Goal: Transaction & Acquisition: Purchase product/service

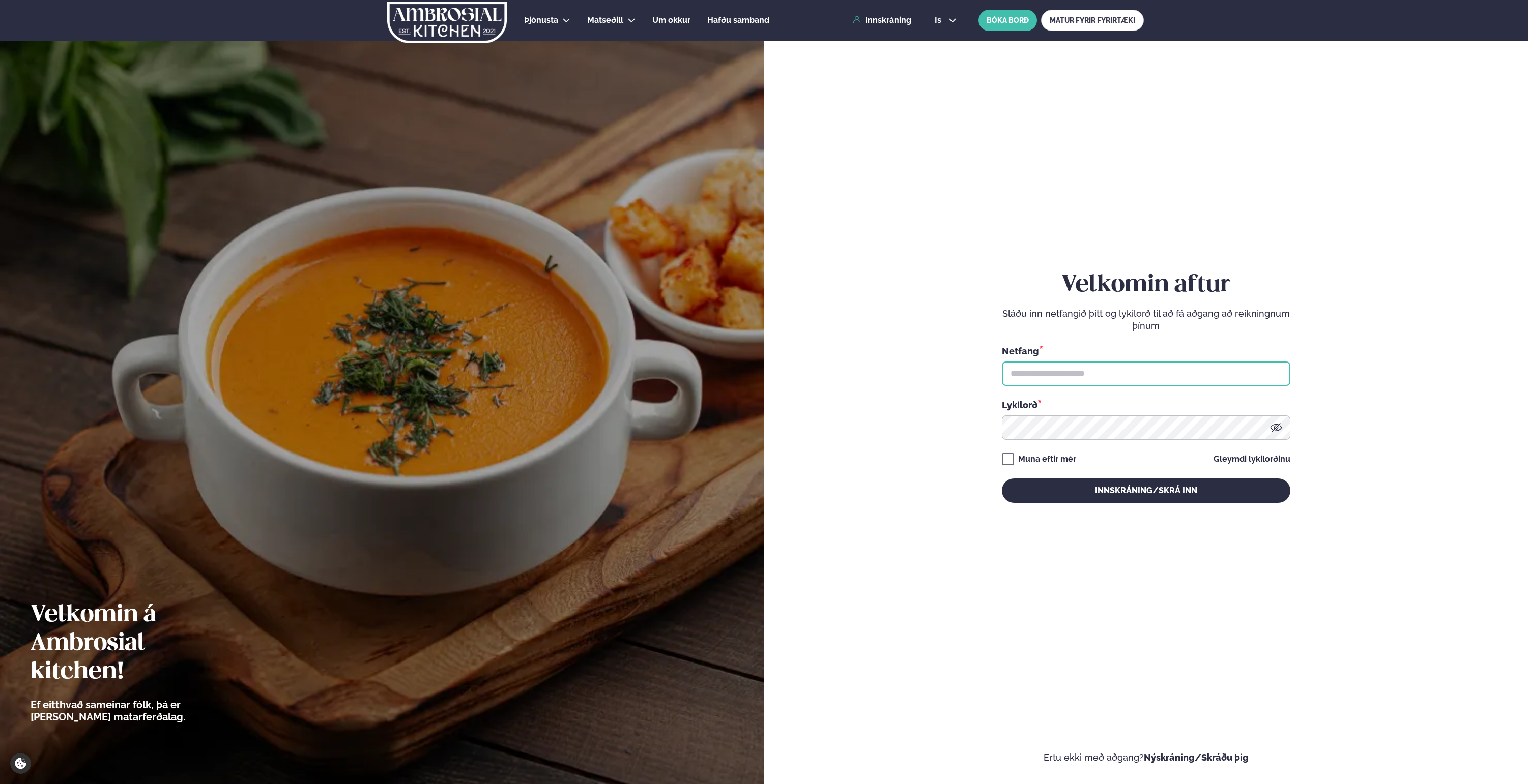
click at [1061, 379] on input "text" at bounding box center [1145, 374] width 289 height 24
type input "**********"
click at [1168, 492] on button "Innskráning/Skrá inn" at bounding box center [1145, 490] width 289 height 24
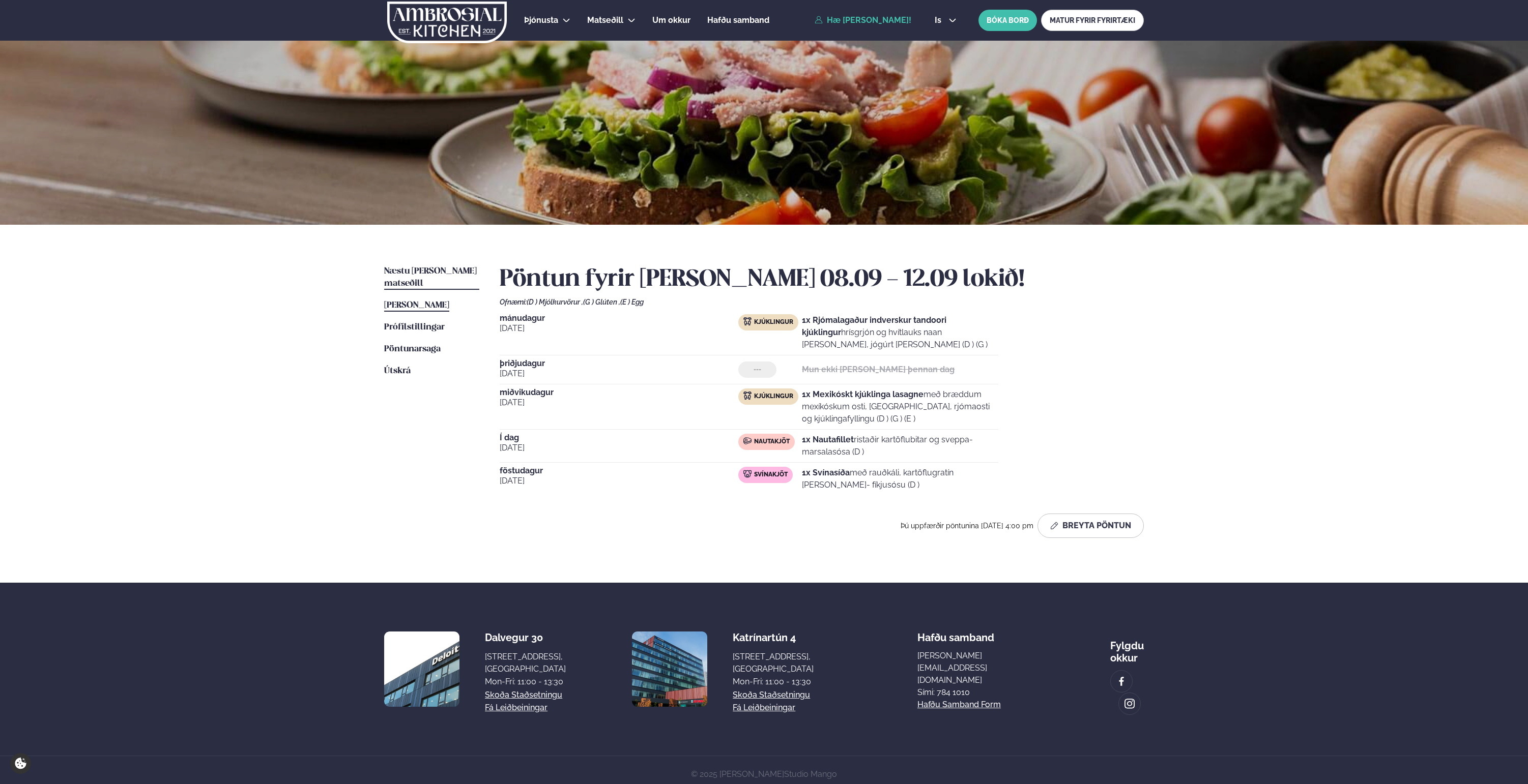
click at [412, 268] on span "Næstu [PERSON_NAME] matseðill" at bounding box center [431, 277] width 93 height 21
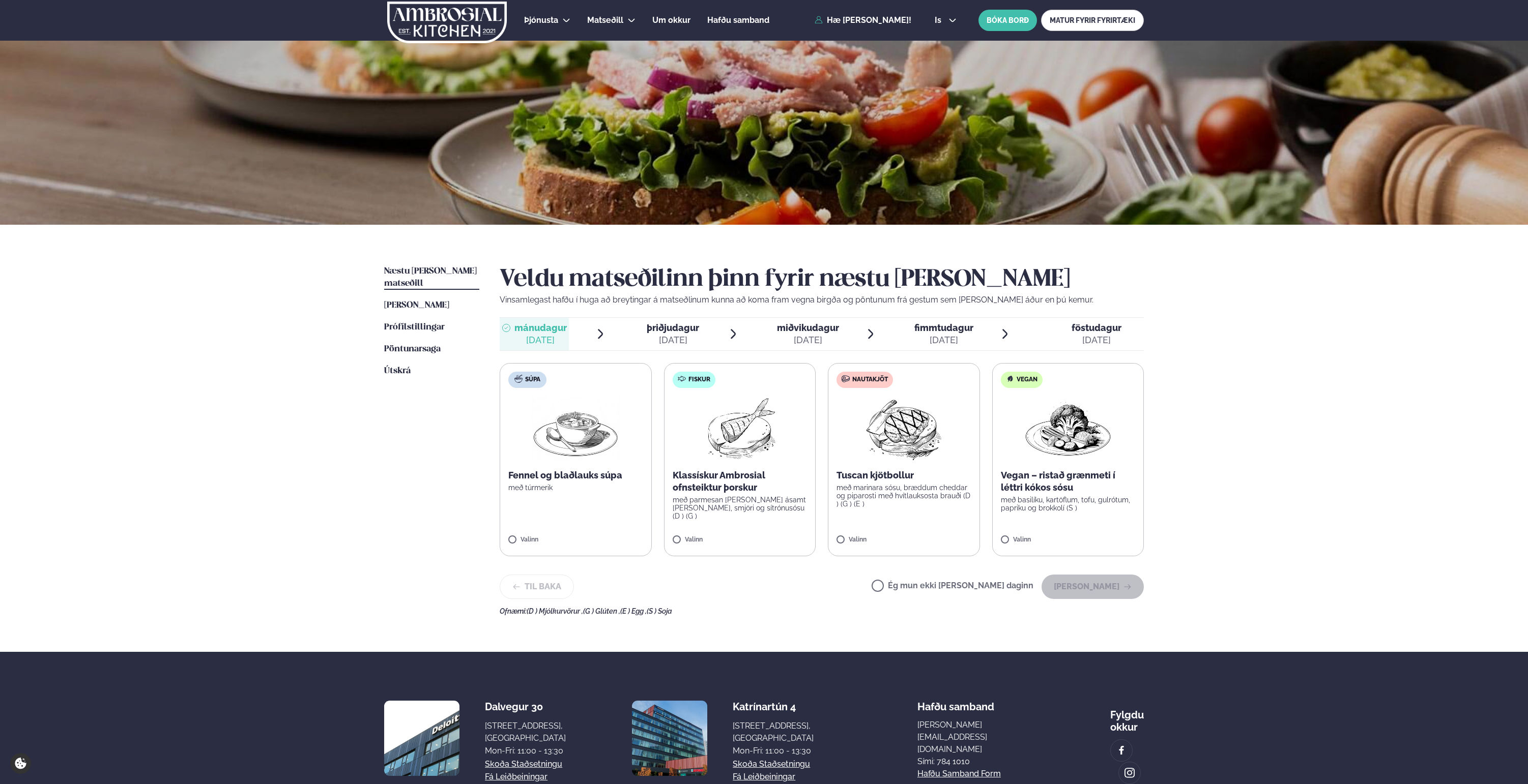
click at [670, 311] on div "Veldu matseðilinn þinn fyrir næstu [PERSON_NAME] Vinsamlegast hafðu í huga að b…" at bounding box center [822, 440] width 644 height 350
click at [671, 324] on span "þriðjudagur" at bounding box center [672, 328] width 53 height 11
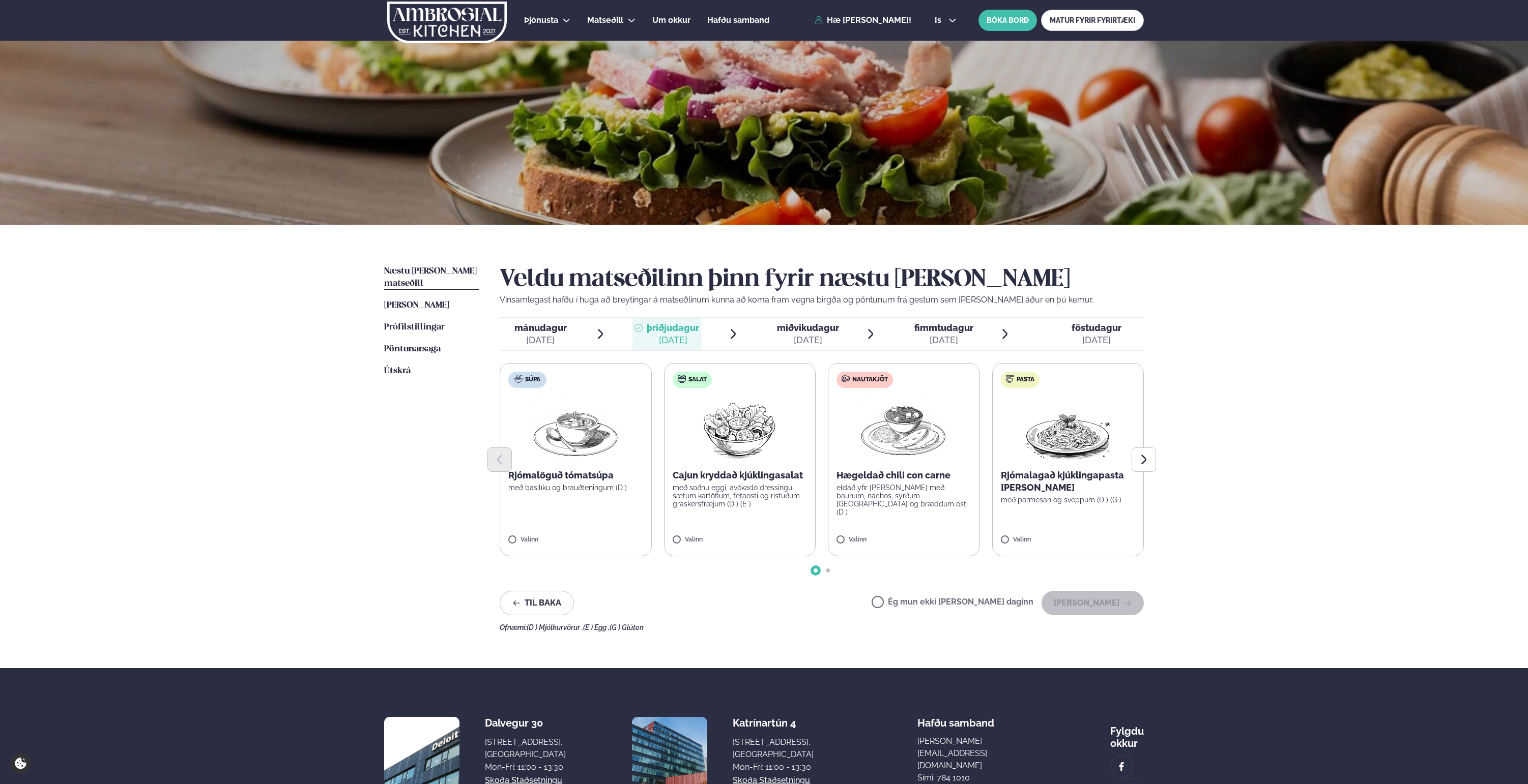
click at [838, 341] on div "[DATE]" at bounding box center [807, 341] width 62 height 13
click at [936, 326] on span "fimmtudagur" at bounding box center [943, 328] width 59 height 11
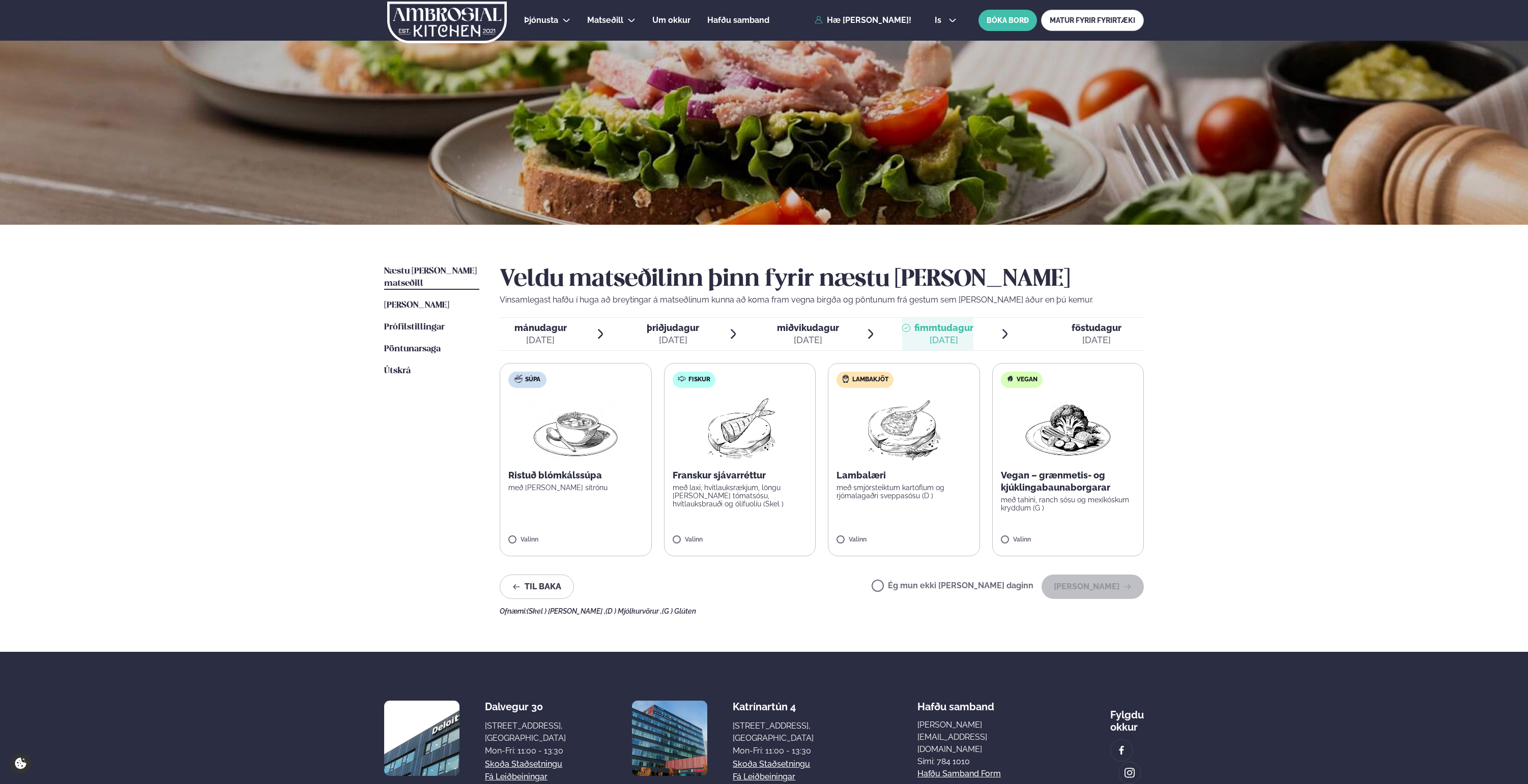
click at [912, 421] on img at bounding box center [903, 428] width 90 height 65
click at [1087, 333] on div "föstudagur fös." at bounding box center [1096, 328] width 50 height 13
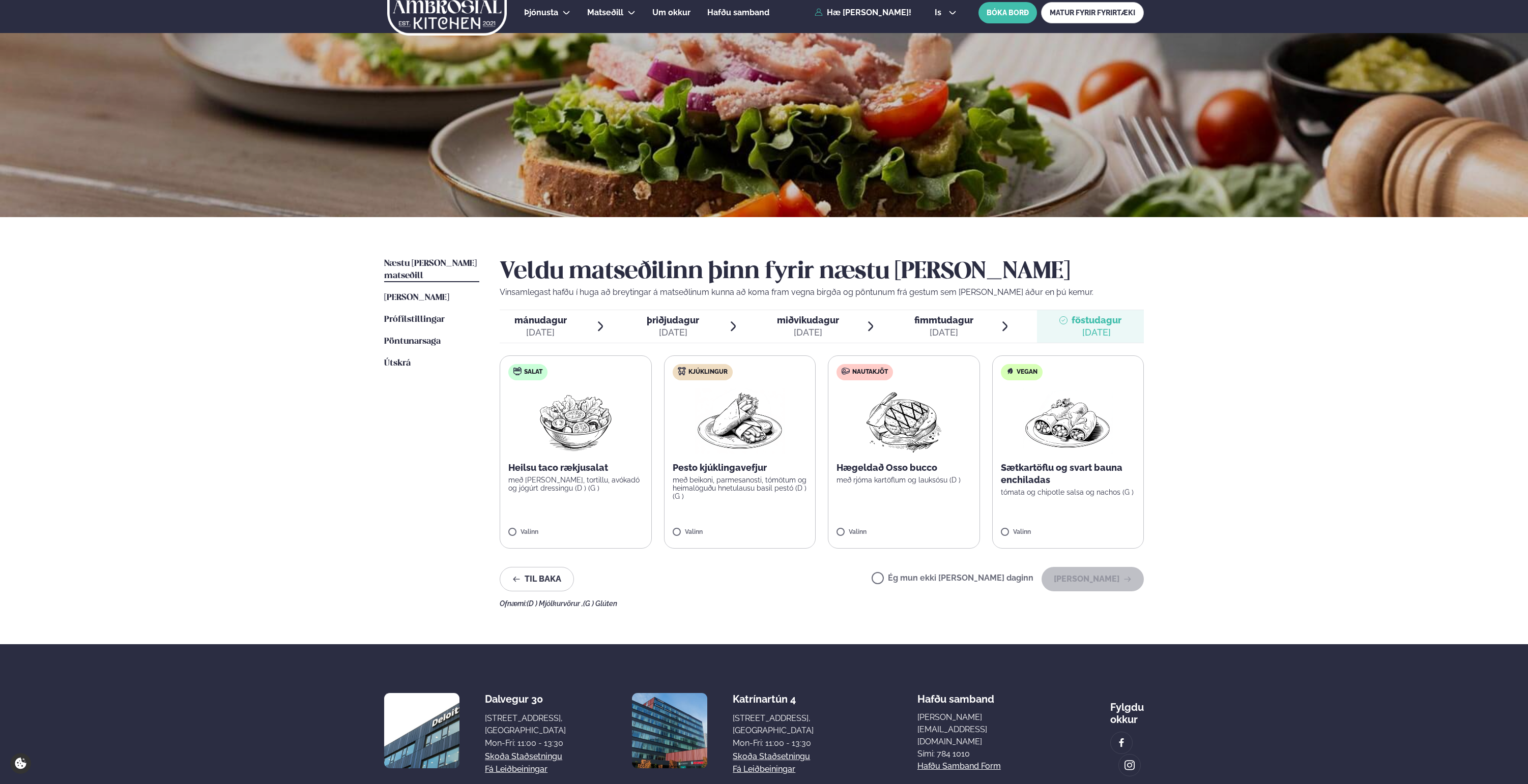
scroll to position [9, 0]
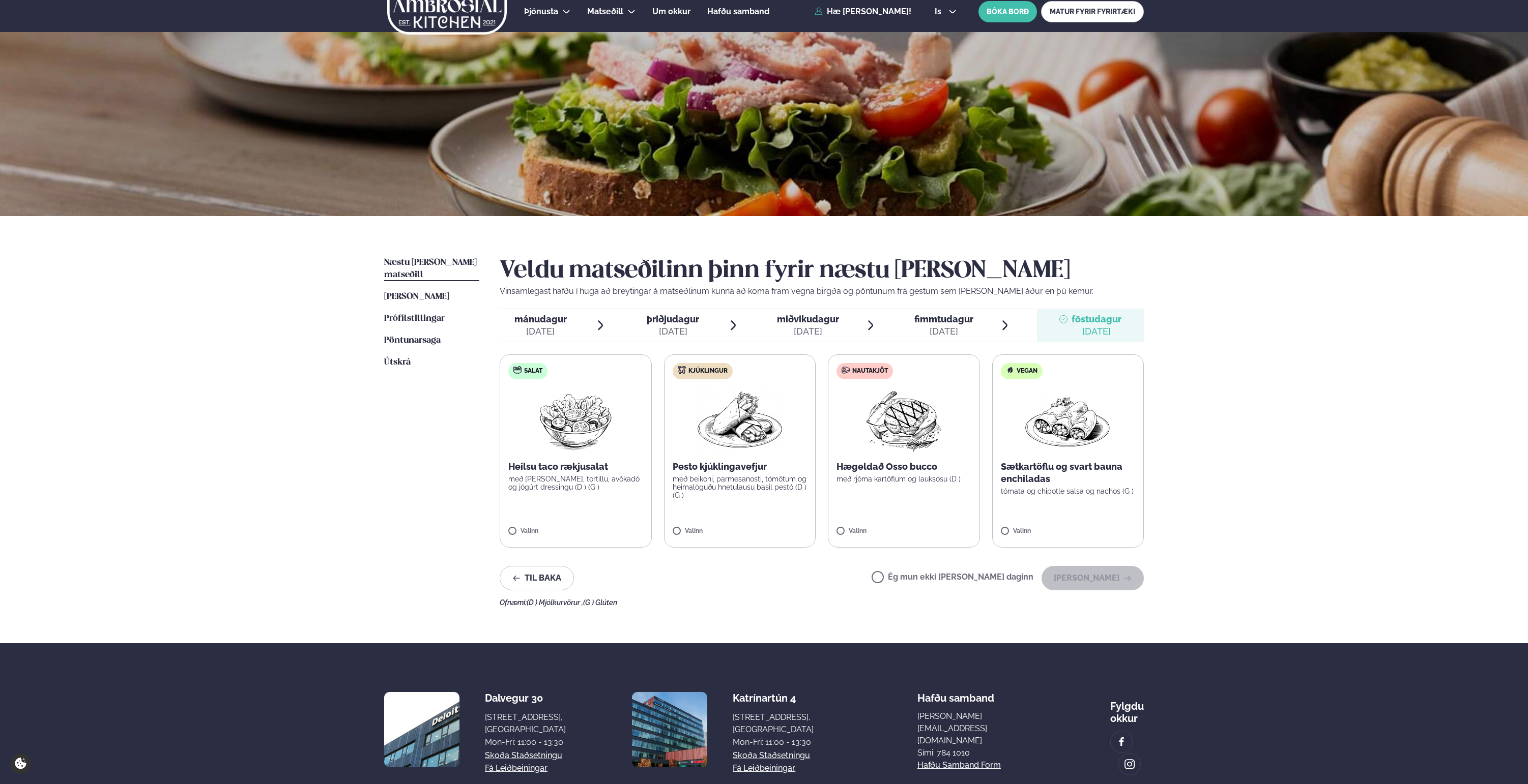
click at [559, 330] on div "[DATE]" at bounding box center [540, 332] width 53 height 13
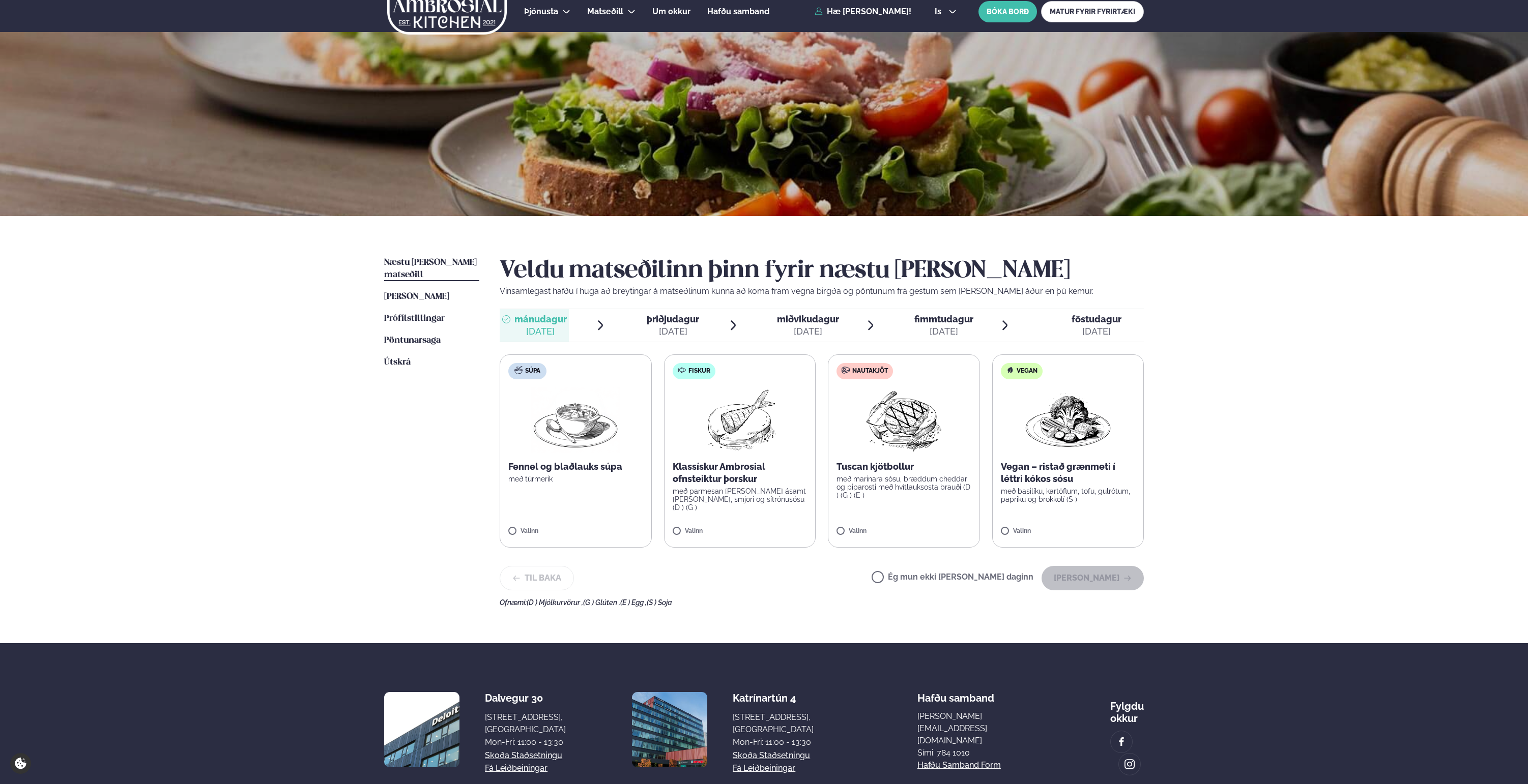
click at [946, 324] on span "fimmtudagur" at bounding box center [943, 319] width 59 height 11
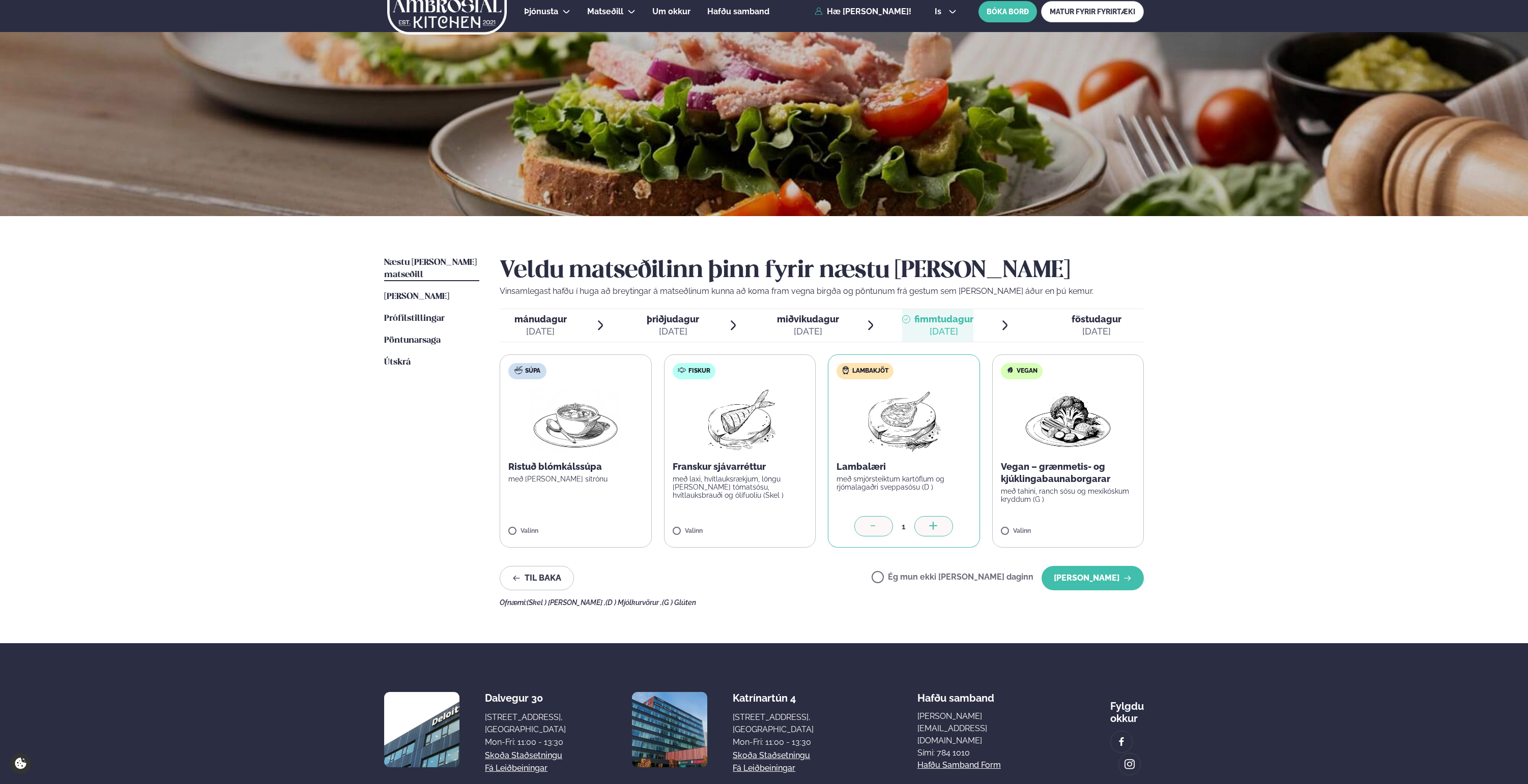
click at [817, 326] on div "[DATE]" at bounding box center [807, 332] width 62 height 13
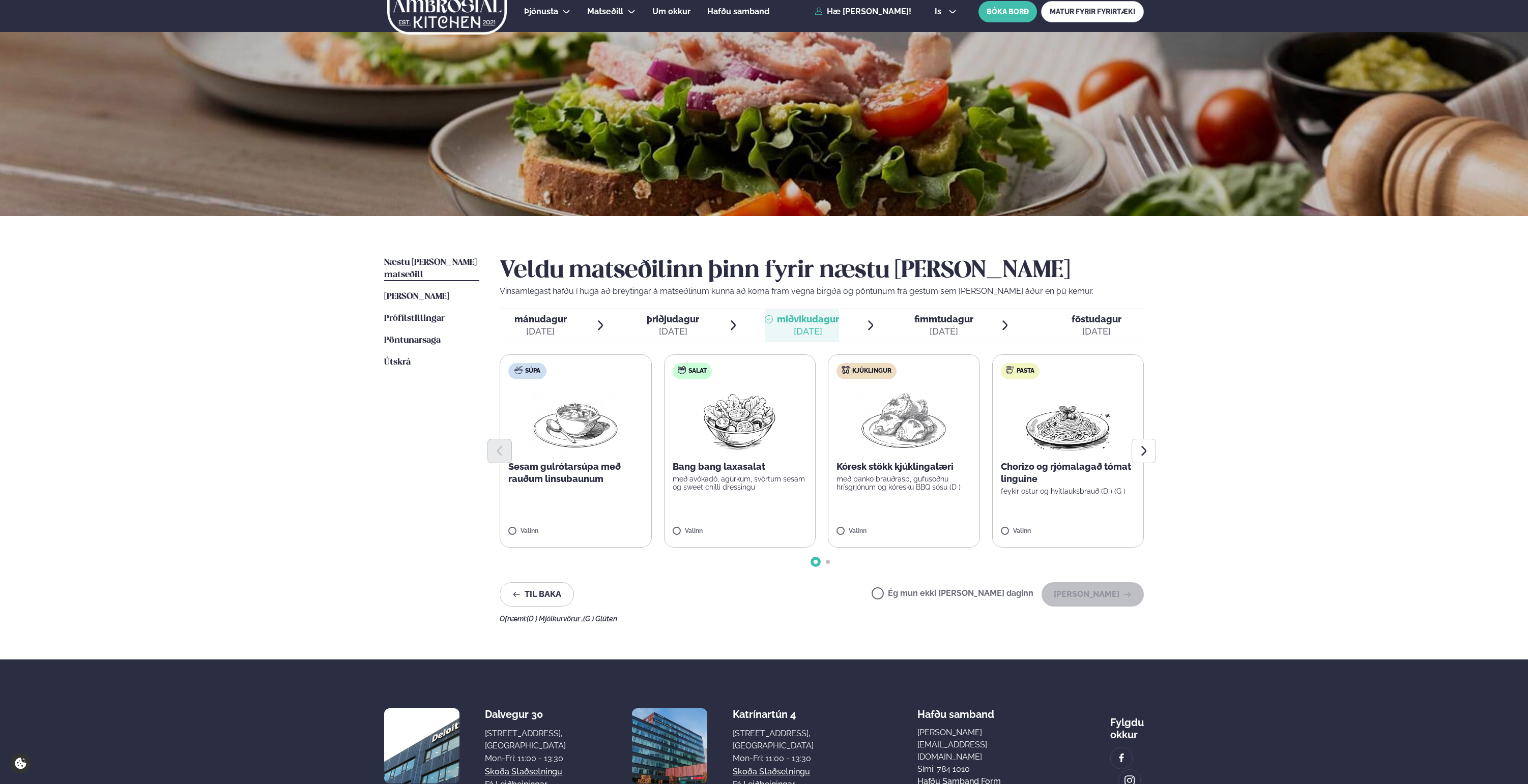
click at [938, 496] on label "Kjúklingur Kóresk stökk kjúklingalæri með panko brauðrasp, gufusoðnu hrísgrjónu…" at bounding box center [904, 451] width 152 height 193
click at [671, 331] on div "[DATE]" at bounding box center [672, 332] width 53 height 13
click at [832, 336] on div "[DATE]" at bounding box center [807, 332] width 62 height 13
click at [940, 331] on div "[DATE]" at bounding box center [943, 332] width 59 height 13
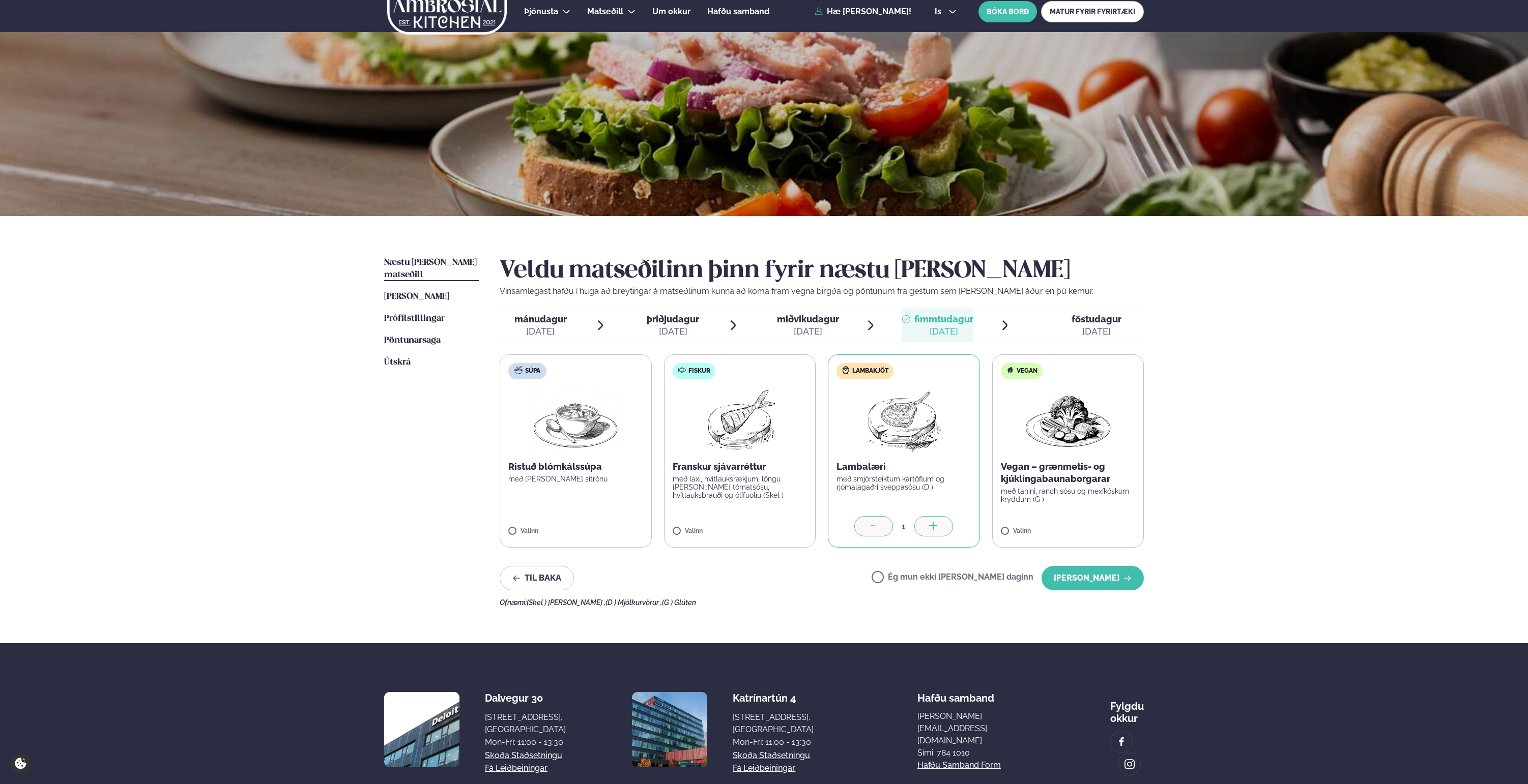
click at [1076, 323] on span "föstudagur" at bounding box center [1096, 319] width 50 height 11
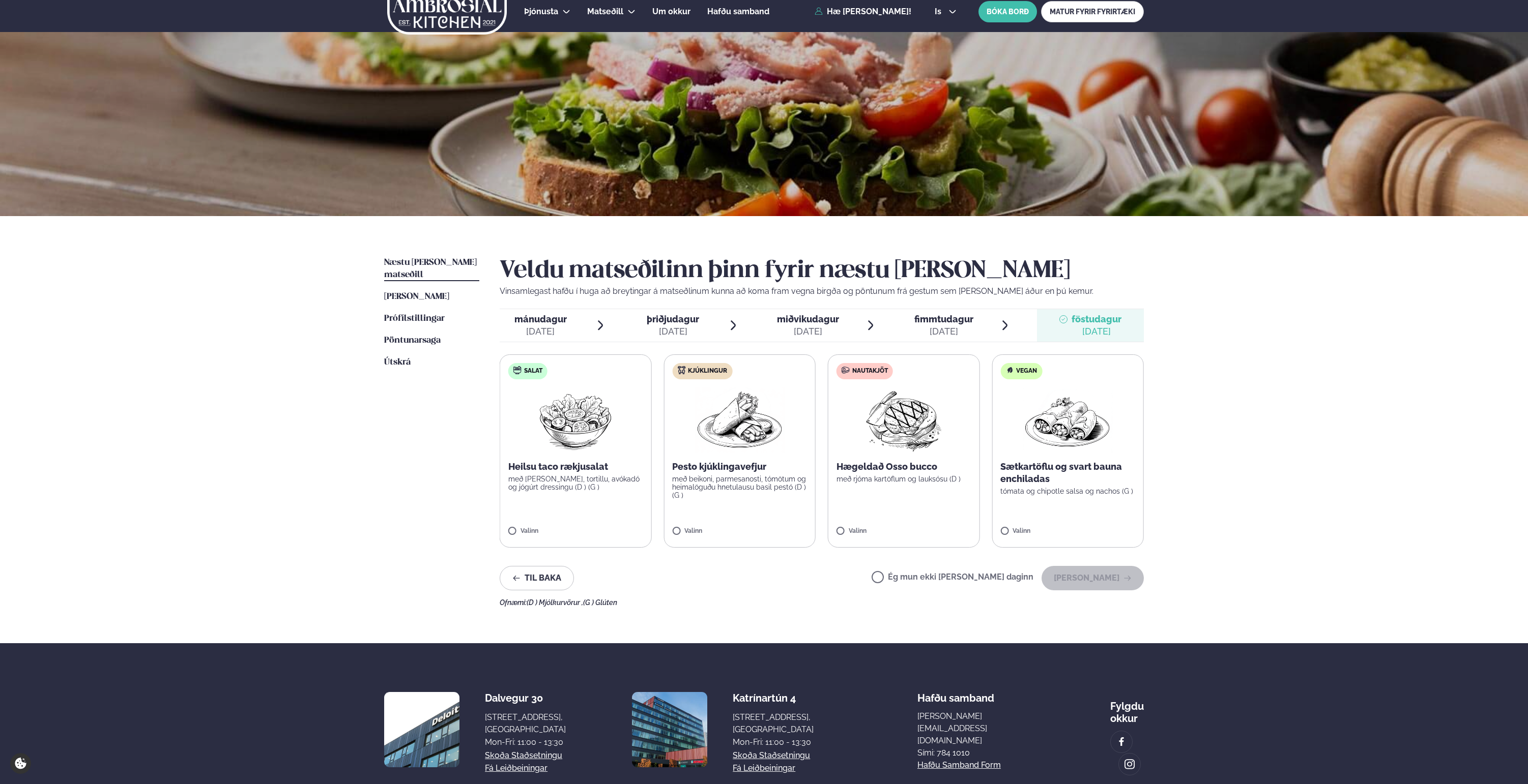
click at [748, 504] on label "Kjúklingur Pesto kjúklingavefjur með beikoni, parmesanosti, tómötum og heimalög…" at bounding box center [739, 451] width 152 height 193
click at [770, 521] on label "Kjúklingur Pesto kjúklingavefjur með beikoni, parmesanosti, tómötum og heimalög…" at bounding box center [740, 451] width 152 height 193
click at [928, 319] on span "fimmtudagur" at bounding box center [943, 319] width 59 height 11
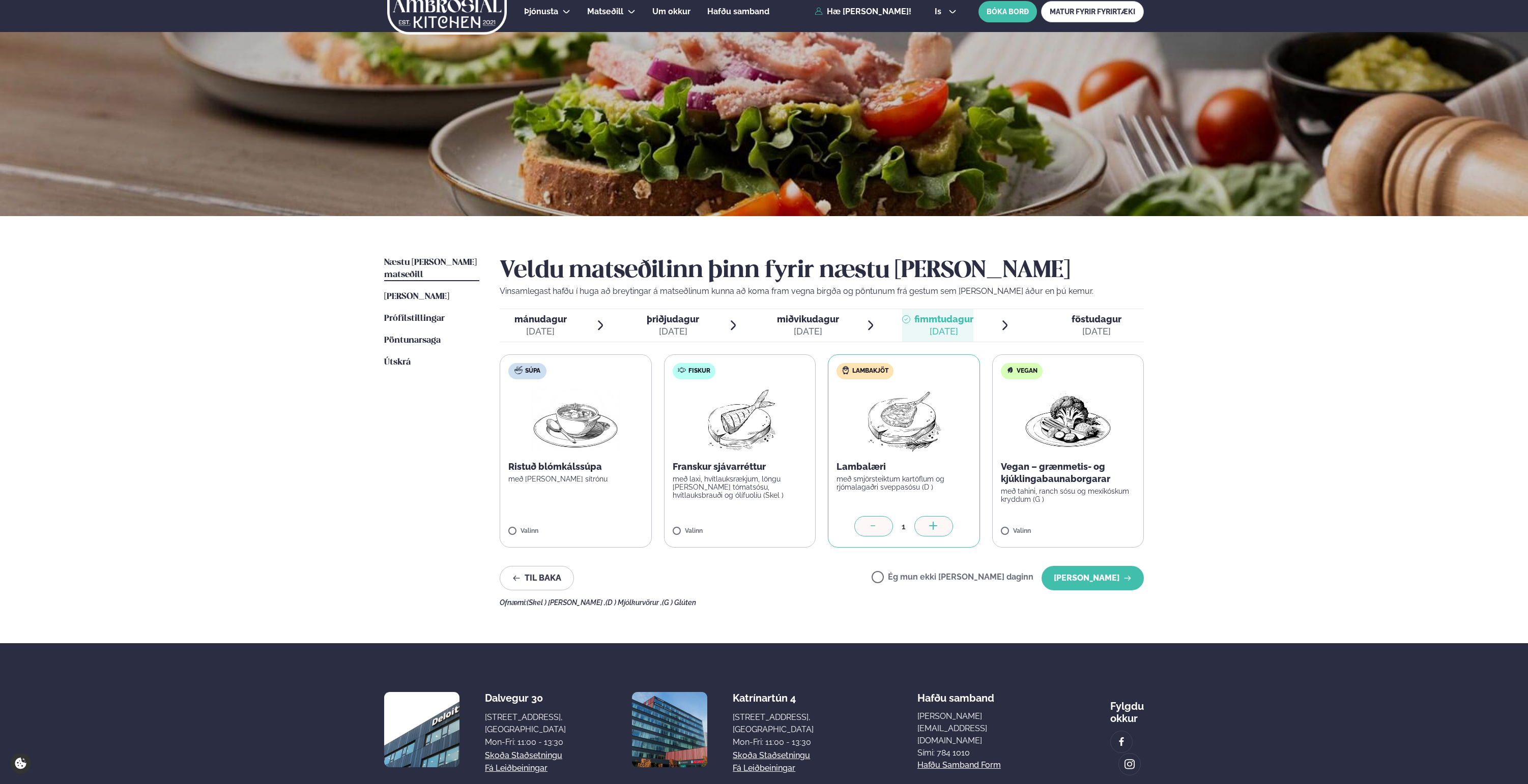
click at [811, 341] on span "miðvikudagur mið. [DATE]" at bounding box center [801, 325] width 74 height 32
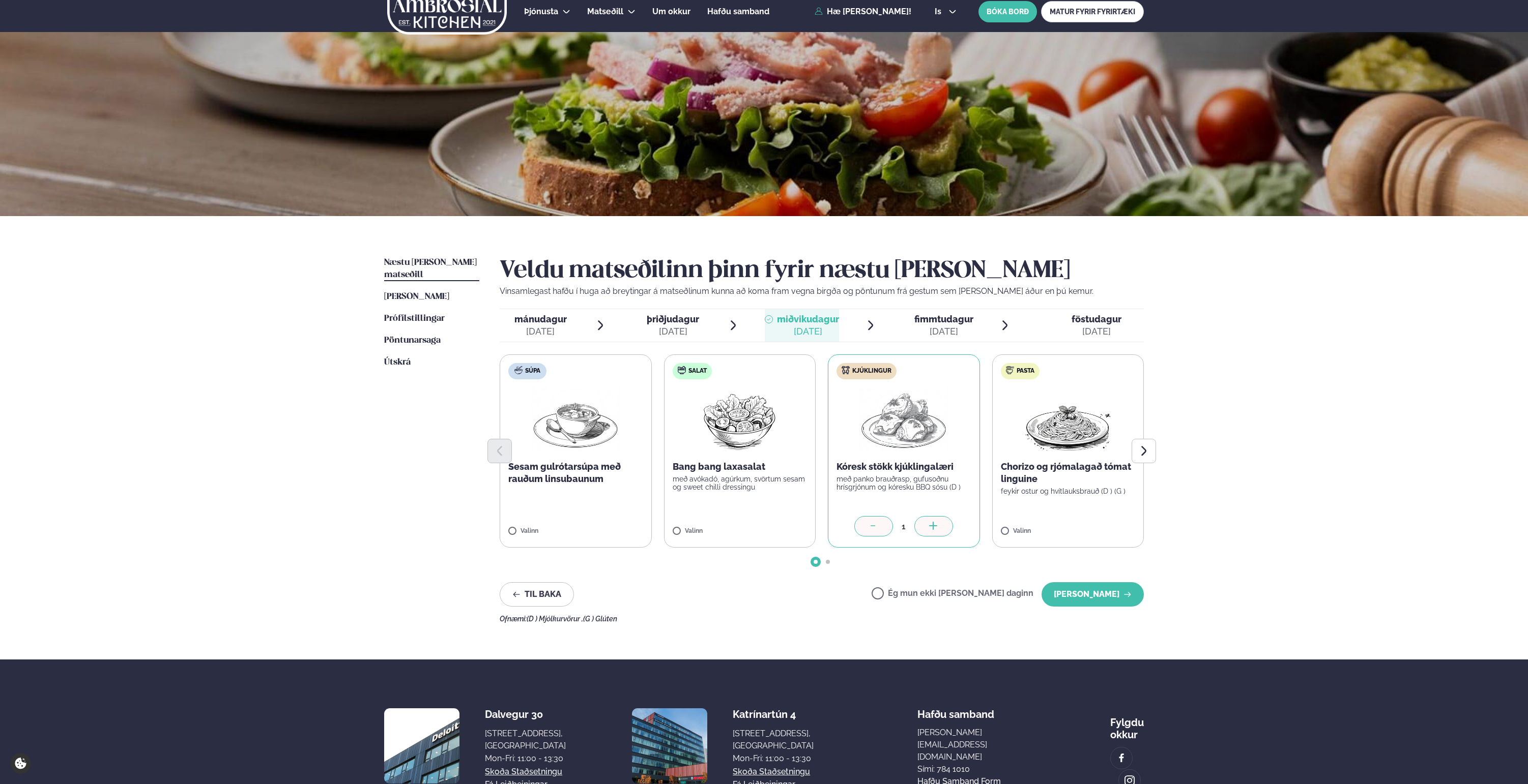
click at [699, 331] on span "þriðjudagur þri. [DATE]" at bounding box center [666, 325] width 69 height 32
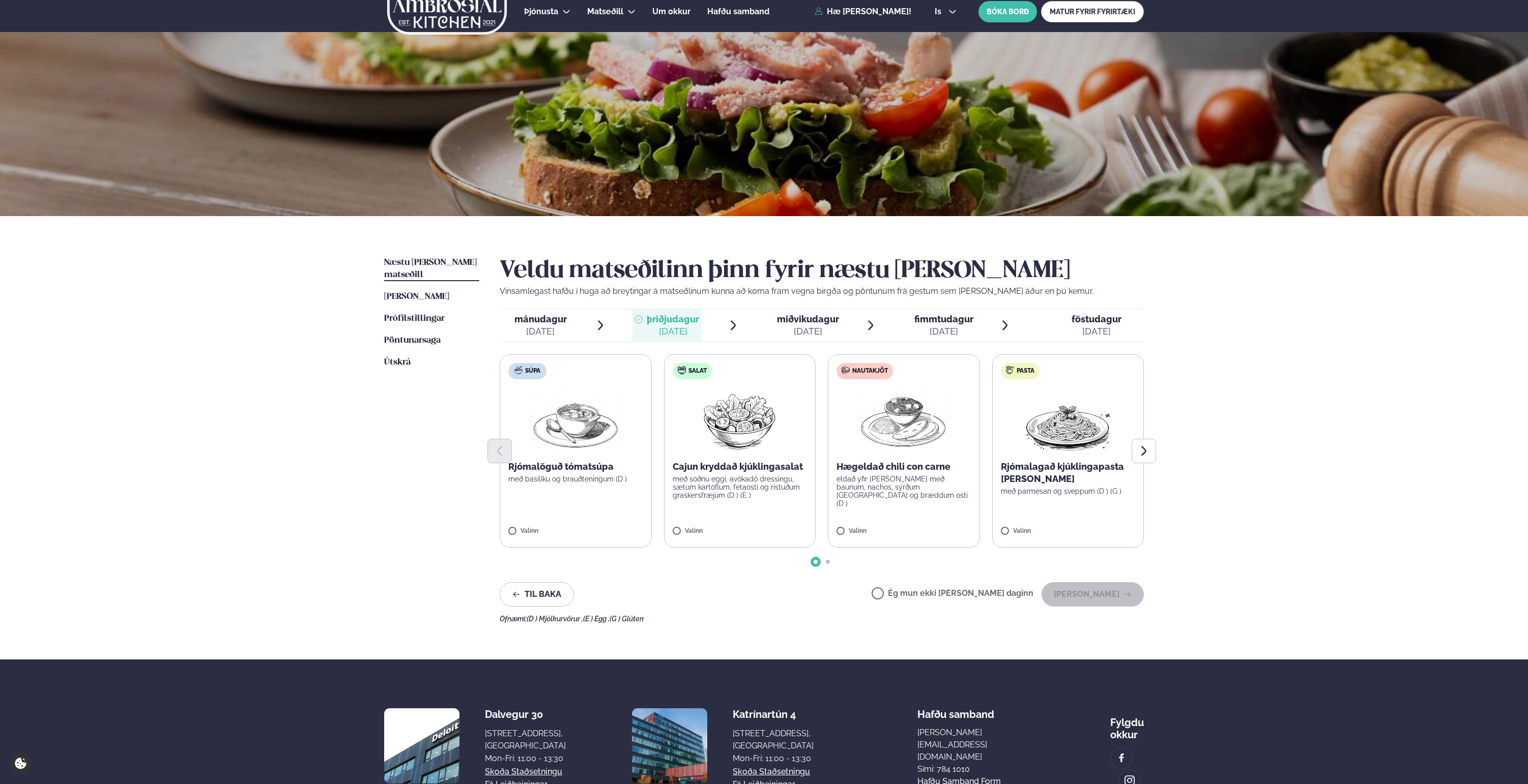
click at [924, 493] on label "Nautakjöt Hægeldað chili con carne eldað yfir [PERSON_NAME] með baunum, nachos,…" at bounding box center [904, 451] width 152 height 193
click at [556, 335] on div "[DATE]" at bounding box center [540, 332] width 53 height 13
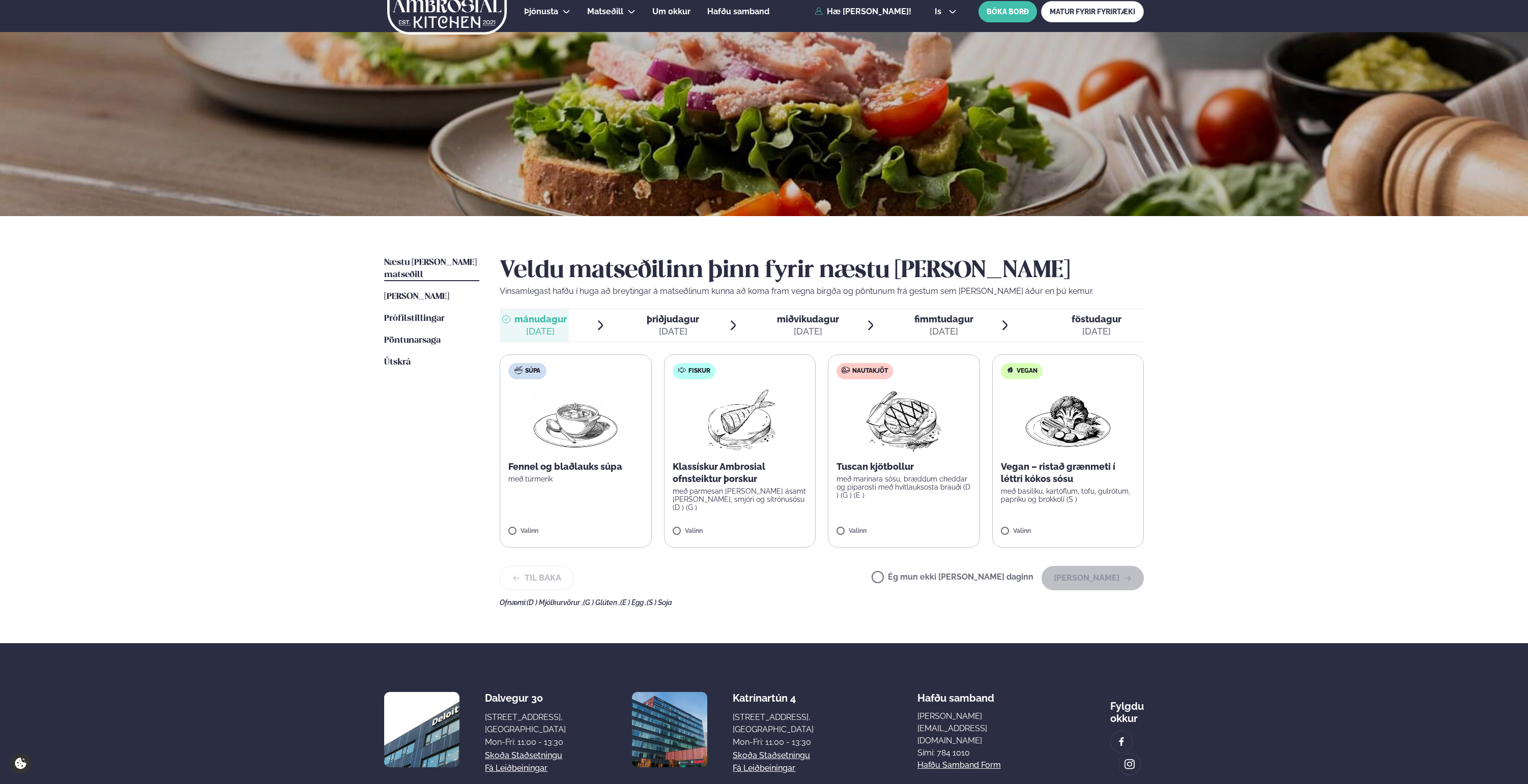
click at [673, 462] on p "Klassískur Ambrosial ofnsteiktur þorskur" at bounding box center [739, 472] width 135 height 24
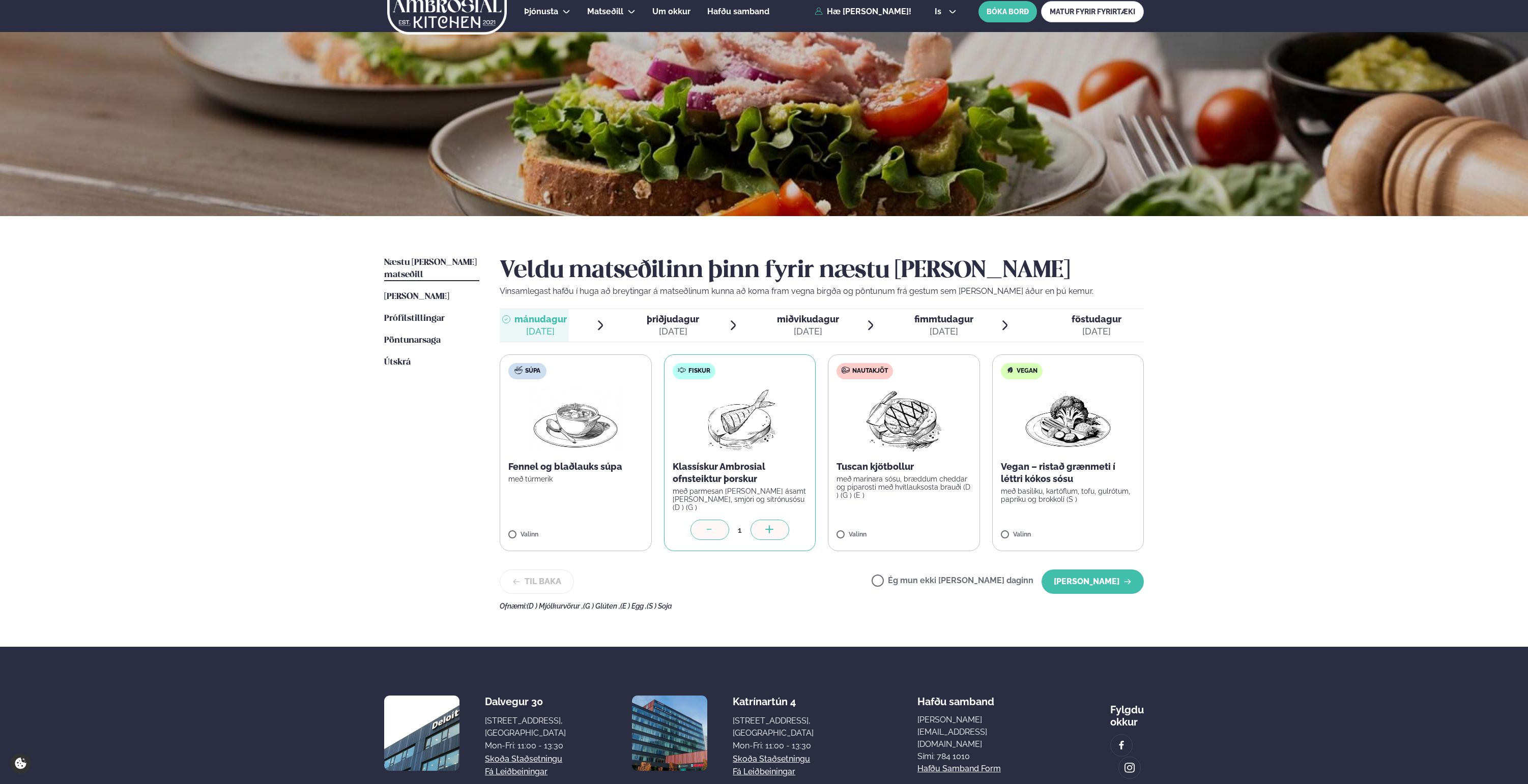
click at [663, 332] on div "[DATE]" at bounding box center [672, 332] width 53 height 13
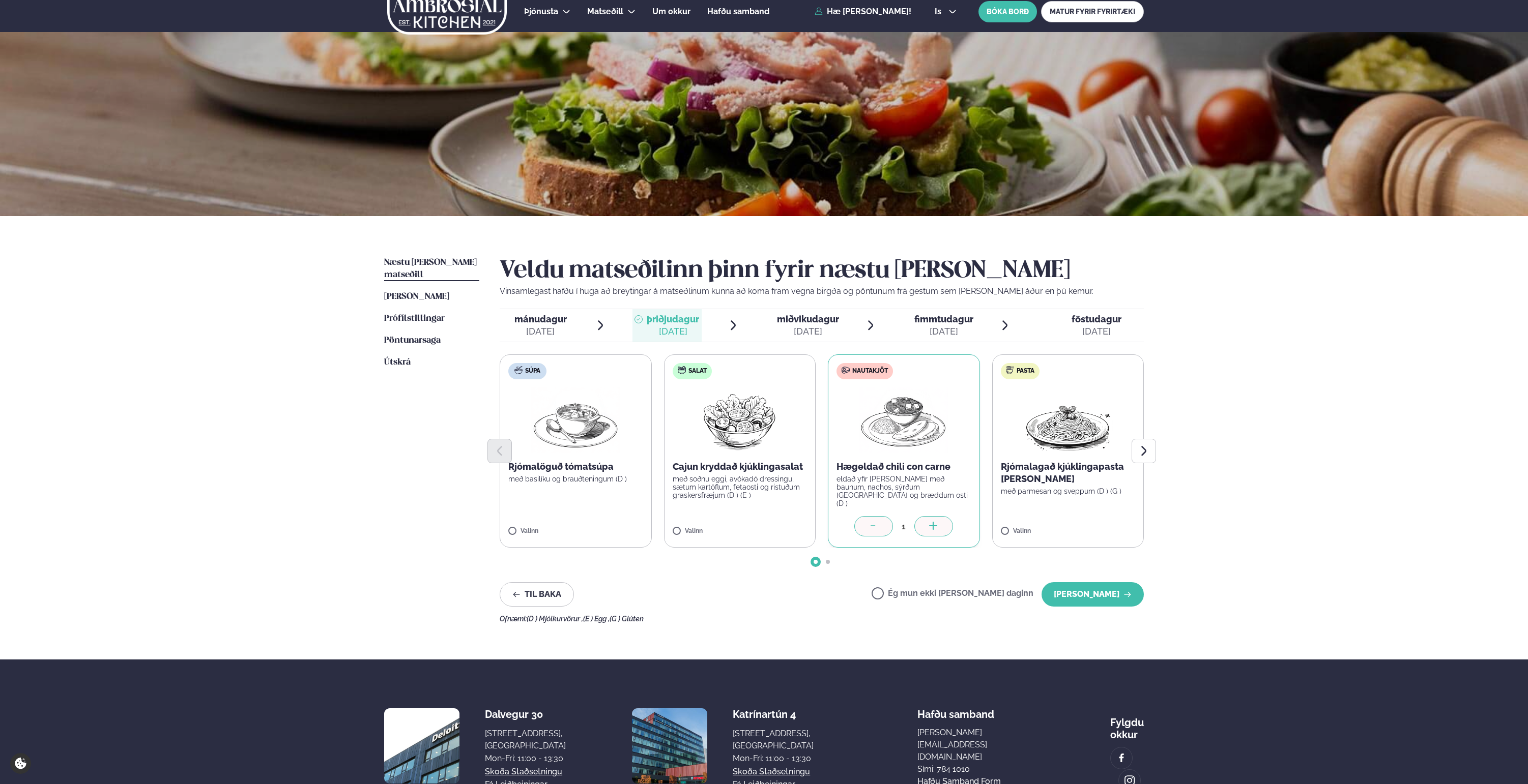
click at [791, 321] on span "miðvikudagur" at bounding box center [807, 319] width 62 height 11
click at [921, 323] on span "fimmtudagur" at bounding box center [943, 319] width 59 height 11
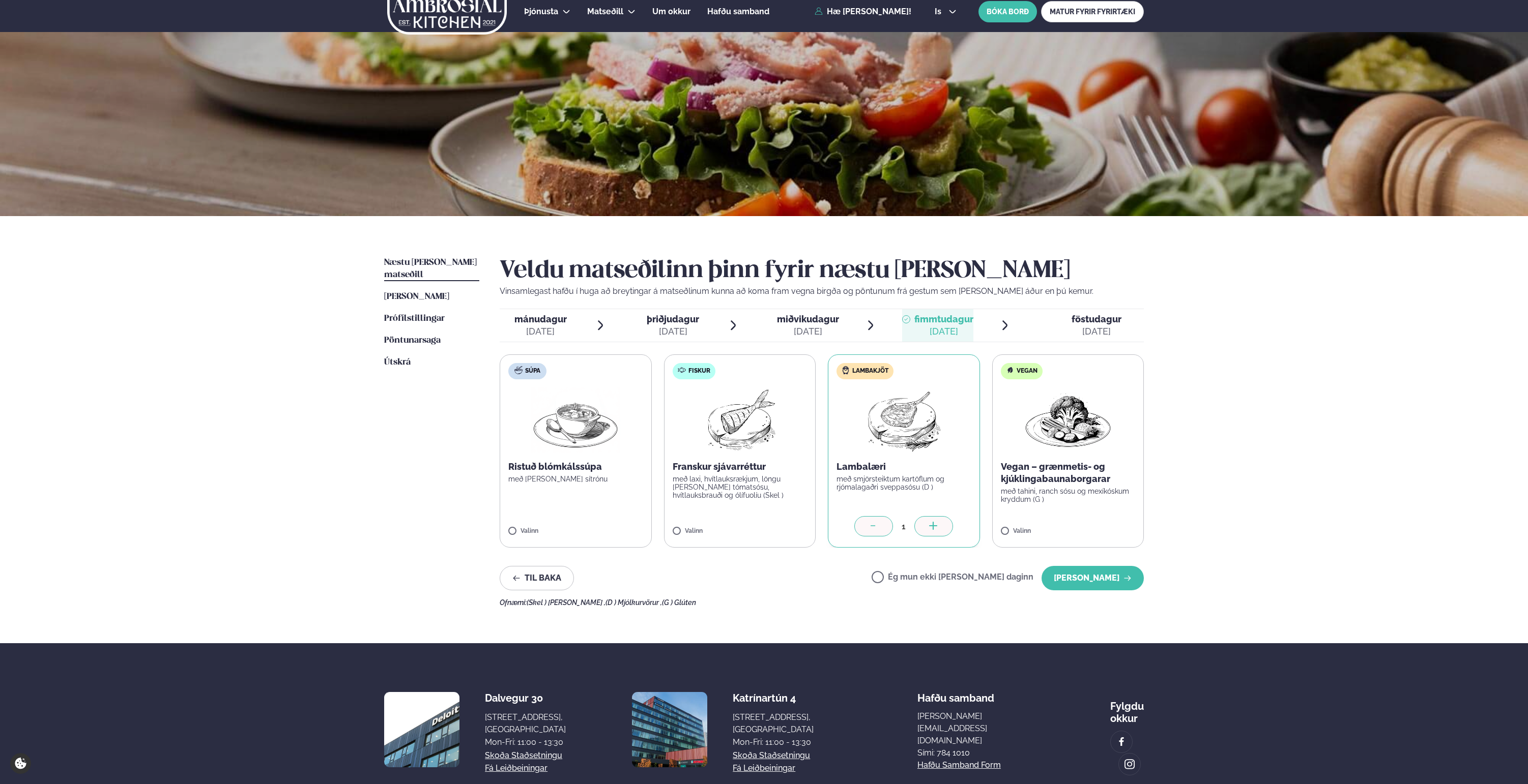
click at [1082, 325] on div "[DATE]" at bounding box center [1096, 332] width 50 height 13
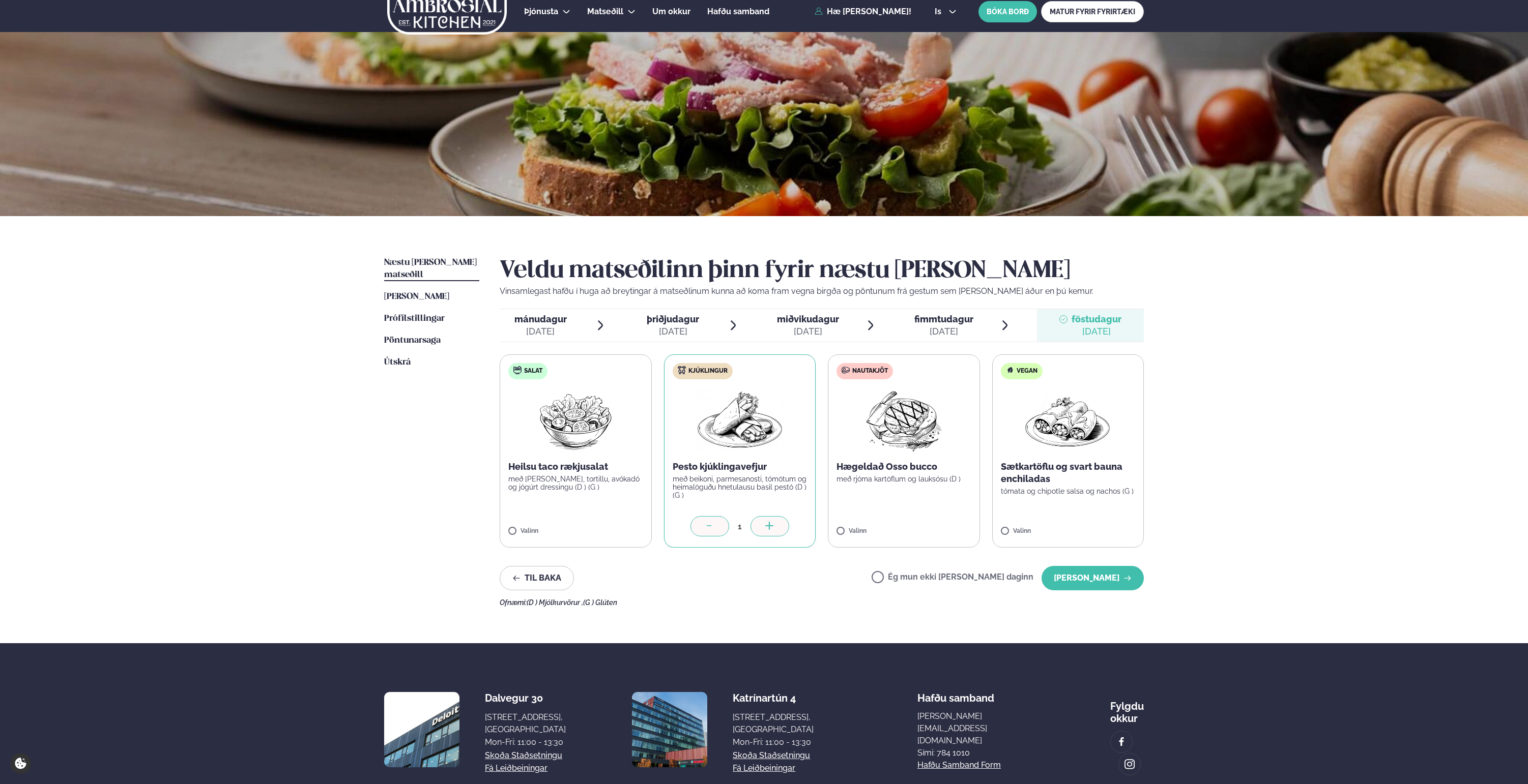
click at [543, 327] on div "[DATE]" at bounding box center [540, 332] width 53 height 13
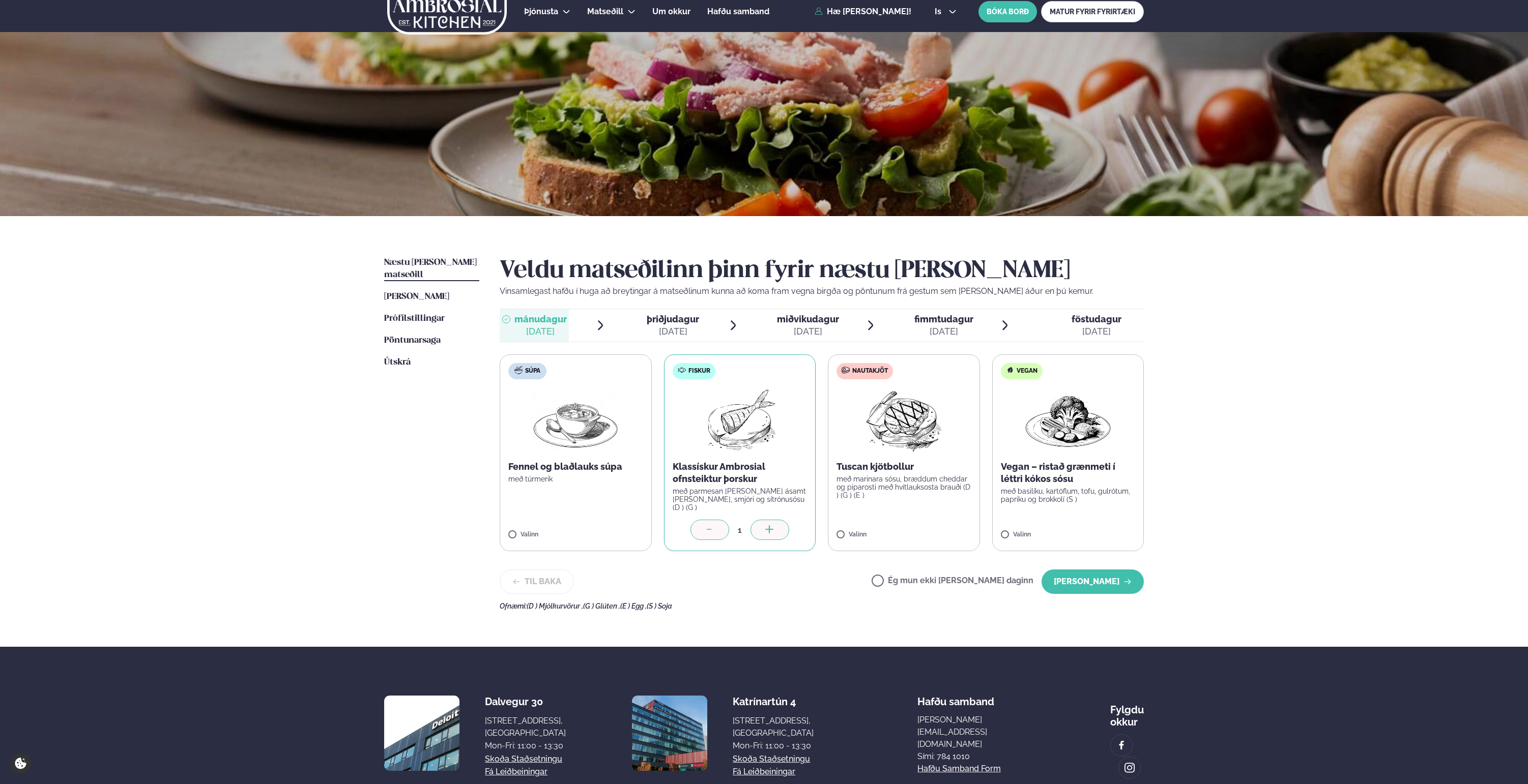
click at [680, 331] on div "[DATE]" at bounding box center [672, 332] width 53 height 13
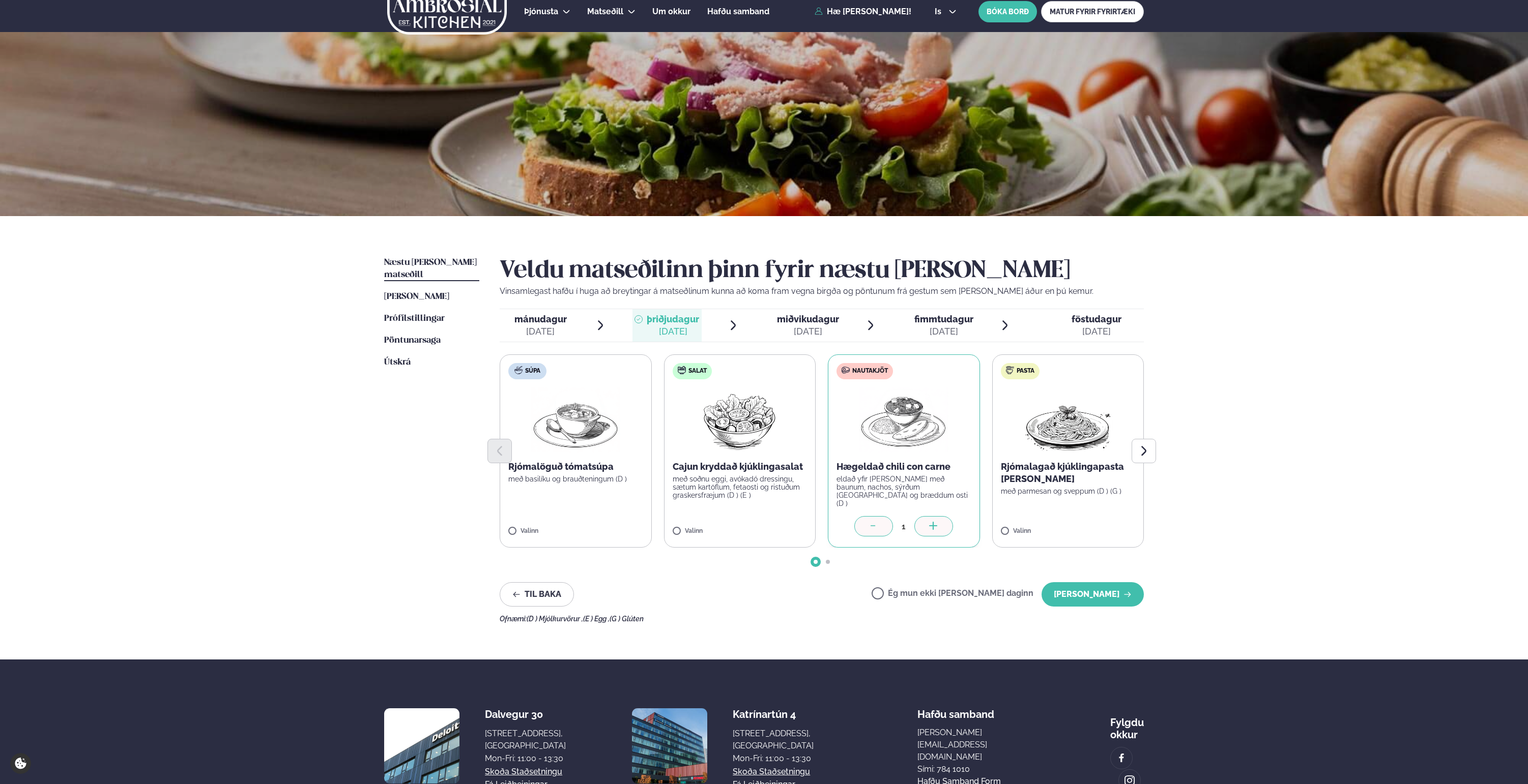
click at [796, 317] on span "miðvikudagur" at bounding box center [807, 319] width 62 height 11
click at [964, 320] on span "fimmtudagur" at bounding box center [943, 319] width 59 height 11
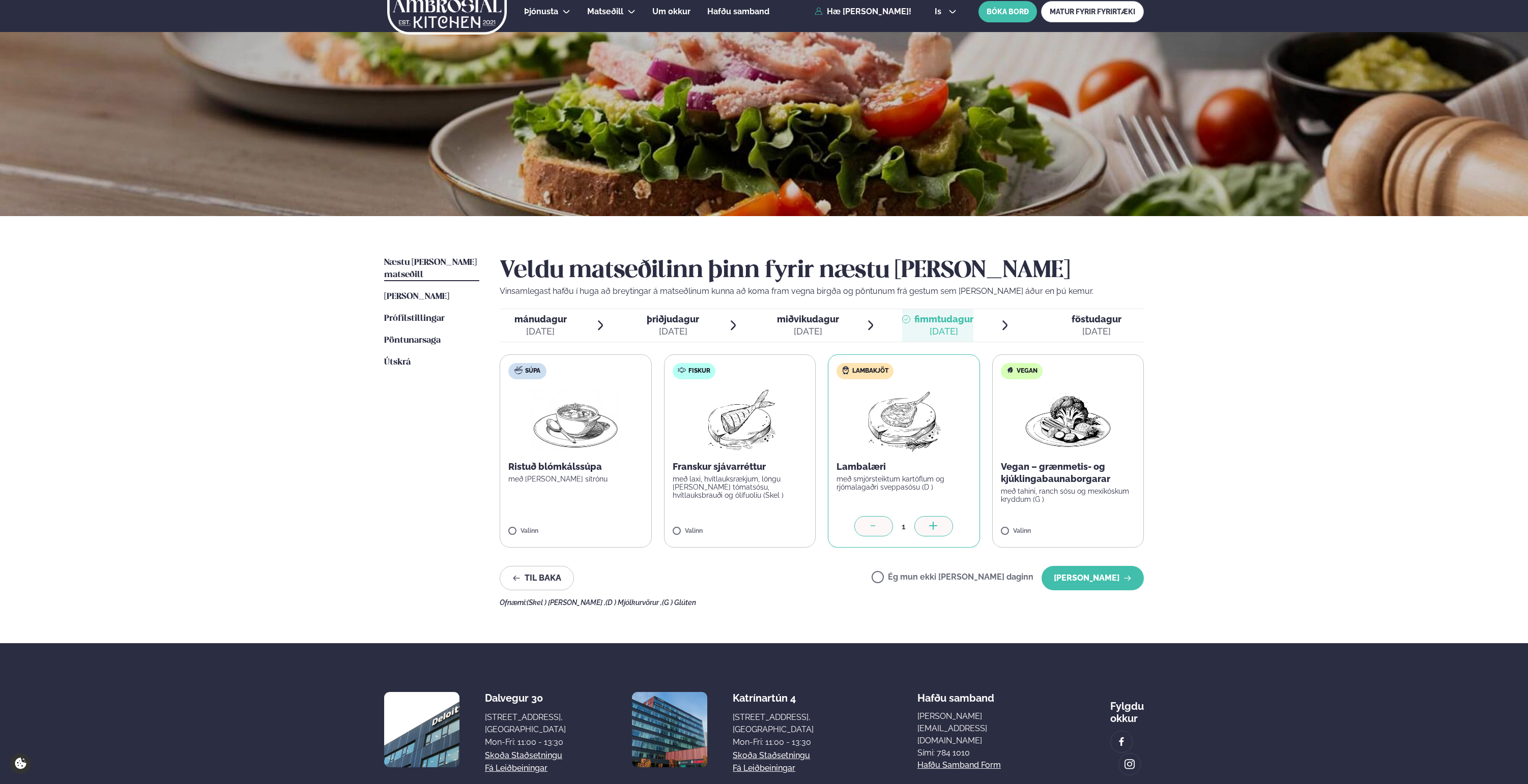
click at [1088, 327] on div "[DATE]" at bounding box center [1096, 332] width 50 height 13
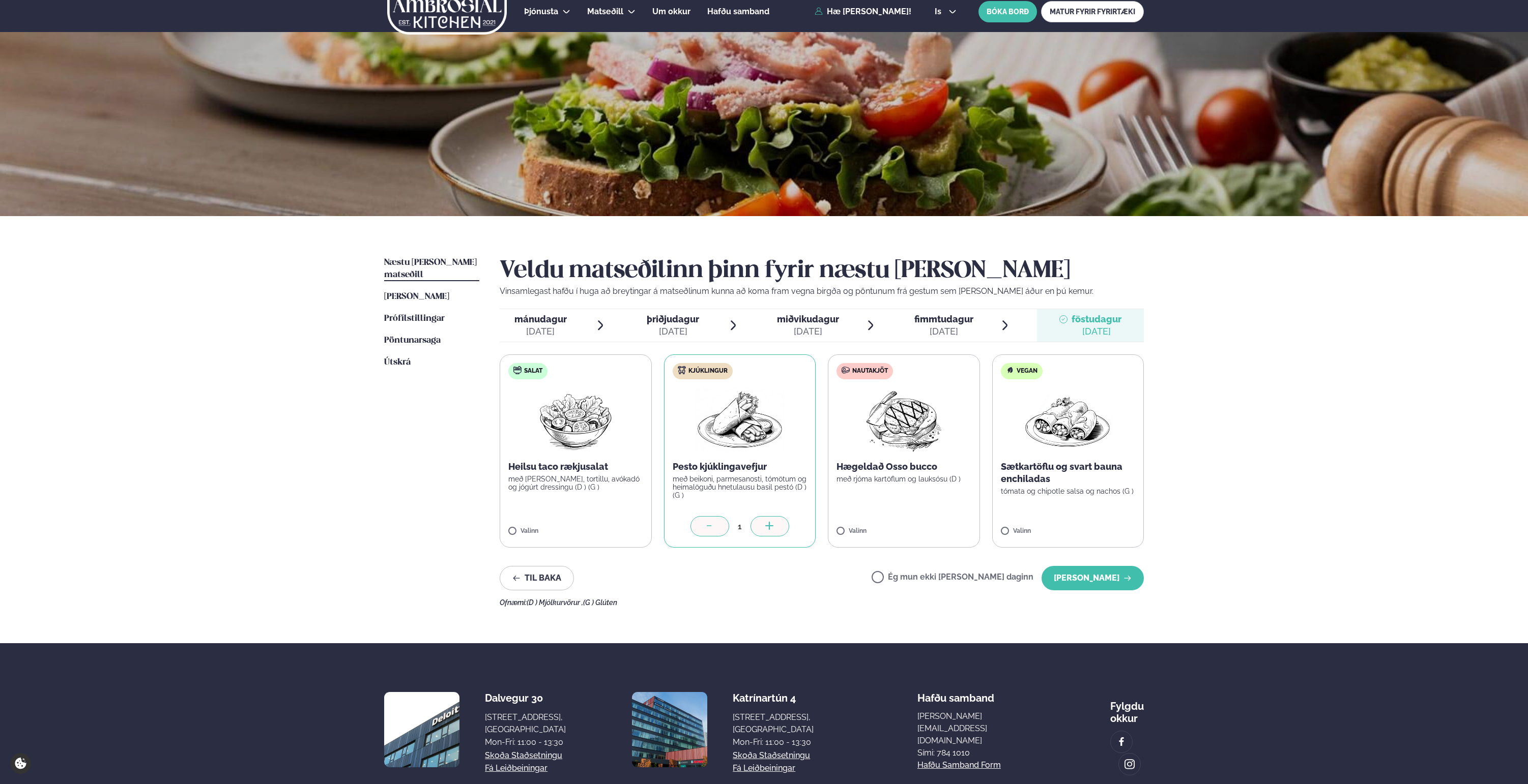
click at [535, 326] on div "[DATE]" at bounding box center [540, 332] width 53 height 13
